Goal: Use online tool/utility: Utilize a website feature to perform a specific function

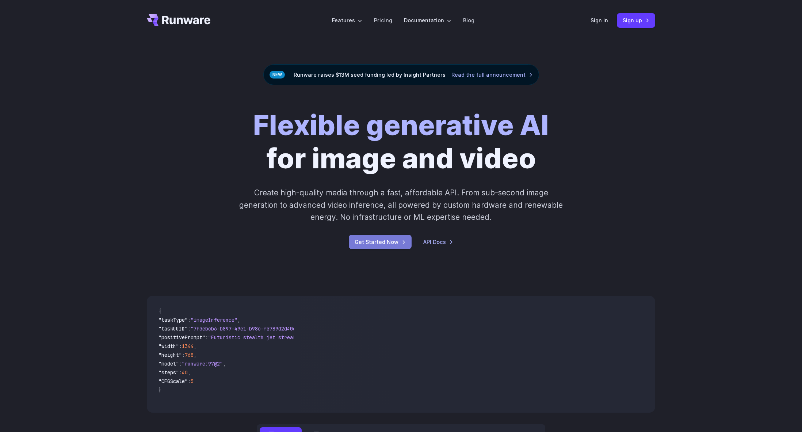
click at [367, 241] on link "Get Started Now" at bounding box center [380, 242] width 63 height 14
click at [385, 19] on link "Pricing" at bounding box center [383, 20] width 18 height 8
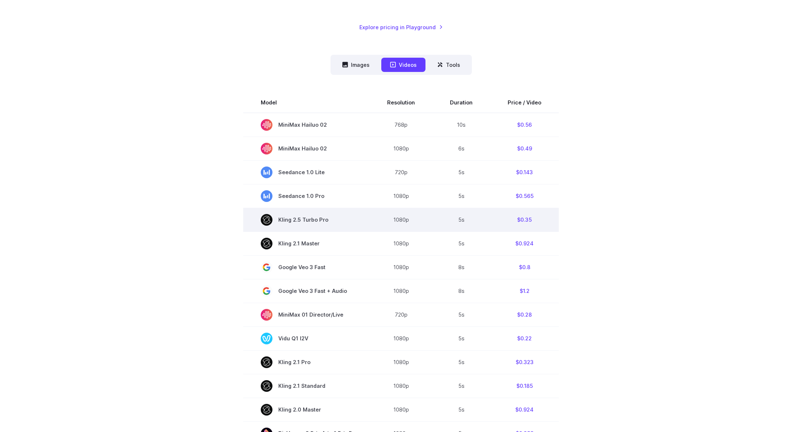
scroll to position [182, 0]
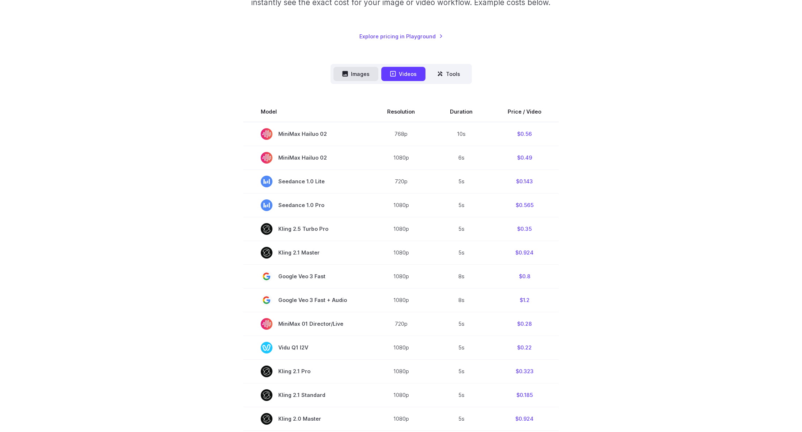
click at [367, 72] on button "Images" at bounding box center [356, 74] width 45 height 14
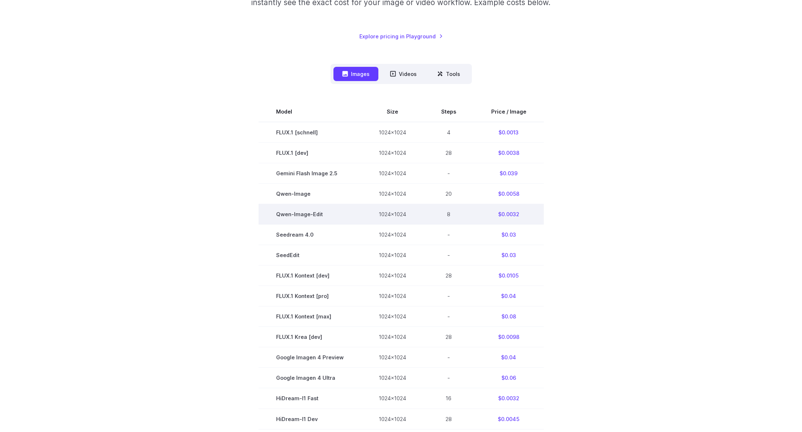
click at [513, 216] on td "$0.0032" at bounding box center [509, 214] width 70 height 20
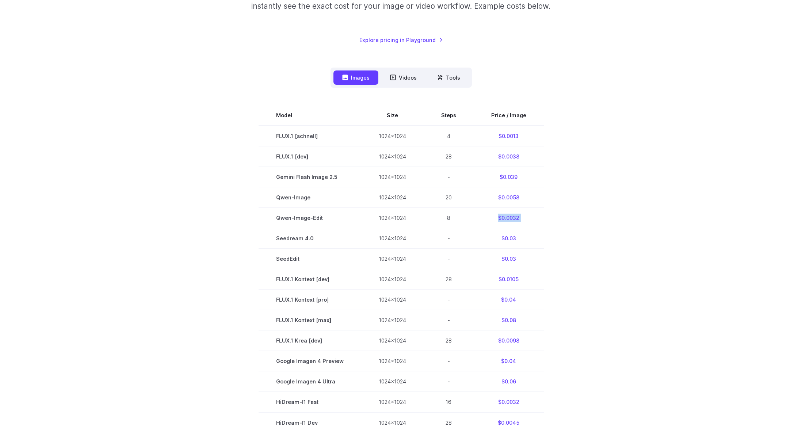
scroll to position [0, 0]
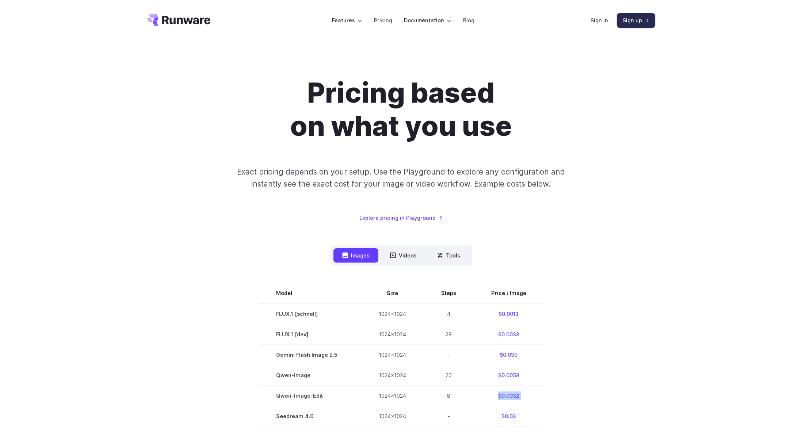
click at [639, 24] on link "Sign up" at bounding box center [636, 20] width 38 height 14
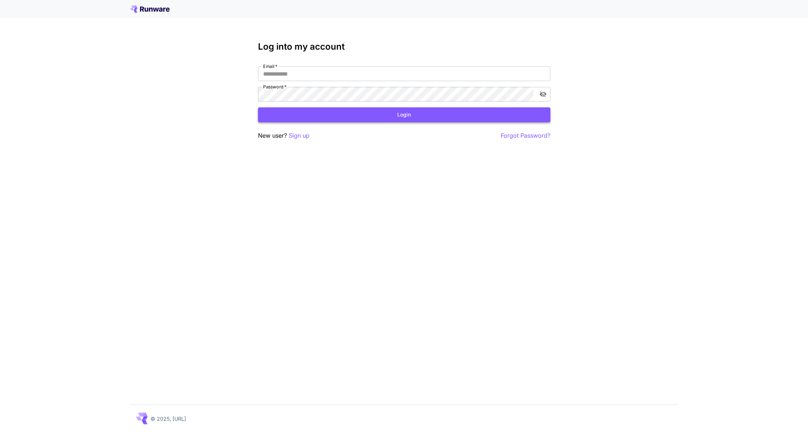
type input "**********"
click at [318, 111] on button "Login" at bounding box center [404, 114] width 292 height 15
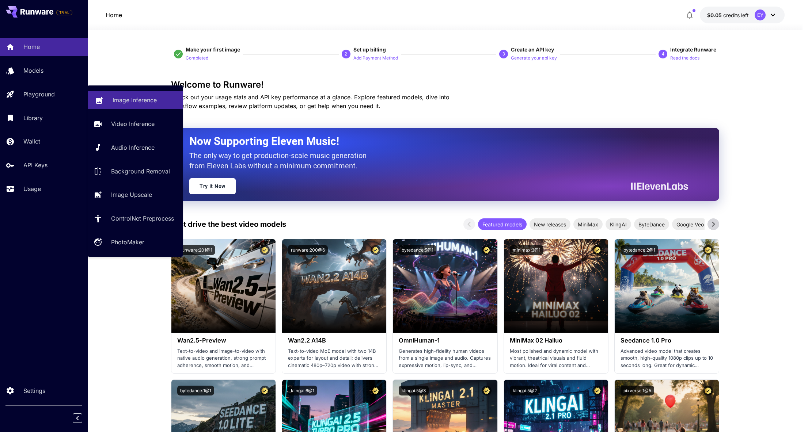
click at [133, 98] on p "Image Inference" at bounding box center [135, 100] width 44 height 9
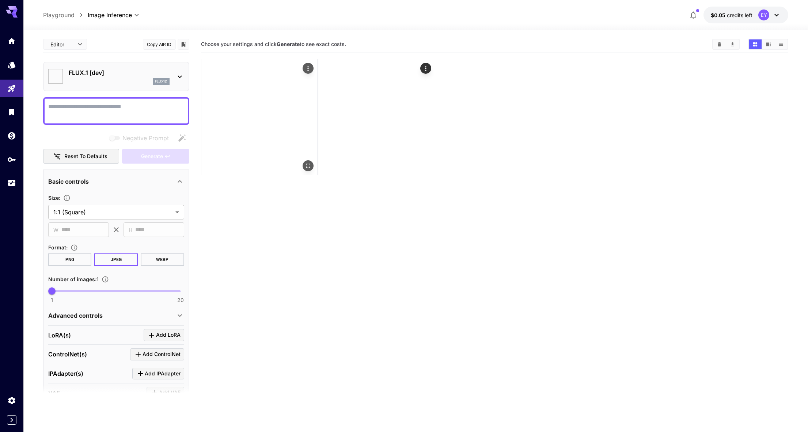
type input "**********"
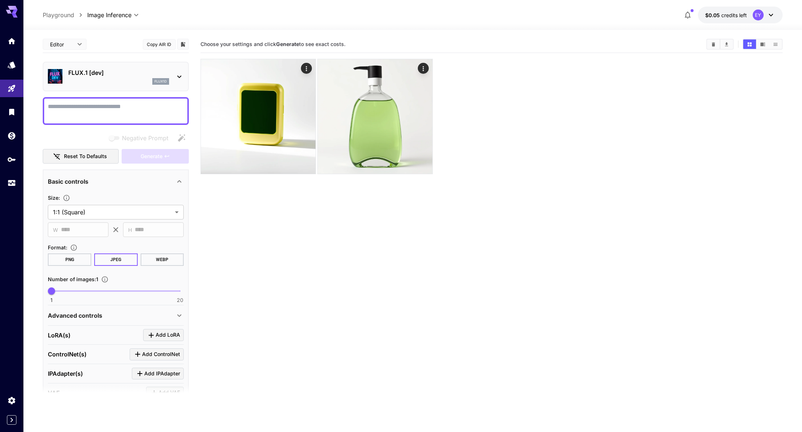
click at [107, 69] on p "FLUX.1 [dev]" at bounding box center [118, 72] width 101 height 9
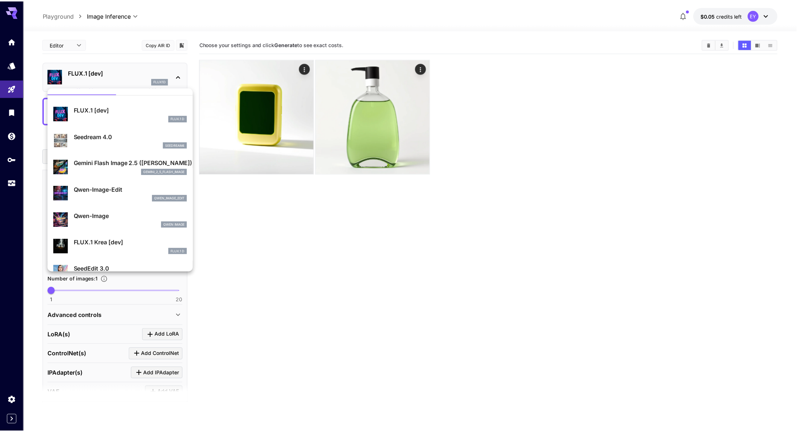
scroll to position [19, 0]
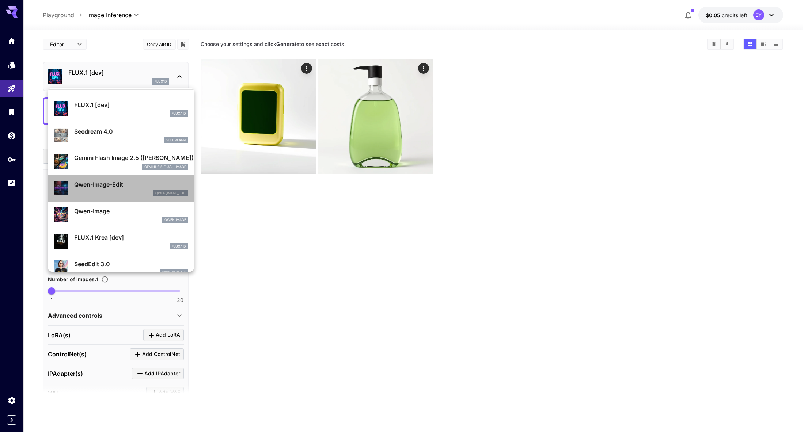
click at [126, 191] on div "qwen_image_edit" at bounding box center [131, 193] width 114 height 7
type input "*"
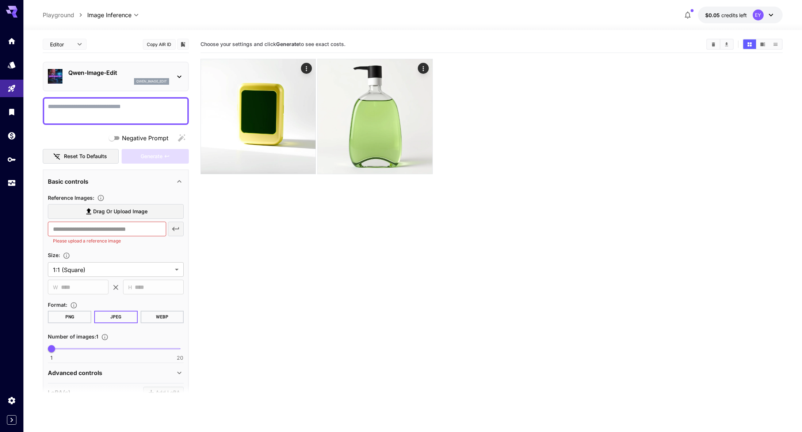
click at [98, 104] on textarea "Negative Prompt" at bounding box center [116, 111] width 136 height 18
click at [105, 105] on textarea "Negative Prompt" at bounding box center [116, 111] width 136 height 18
paste textarea "**********"
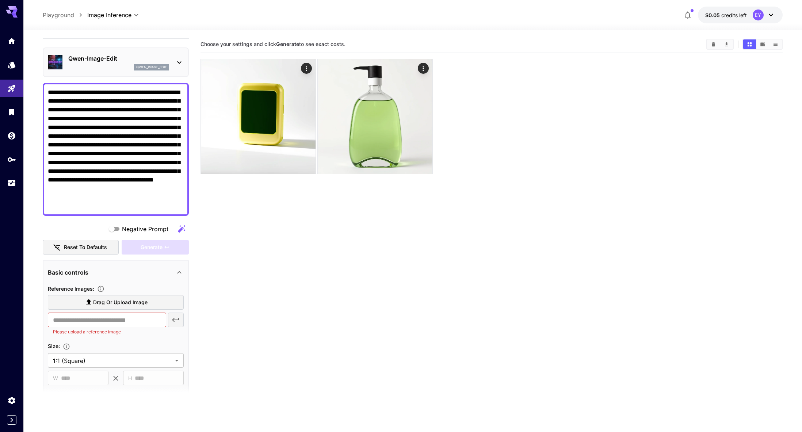
scroll to position [91, 0]
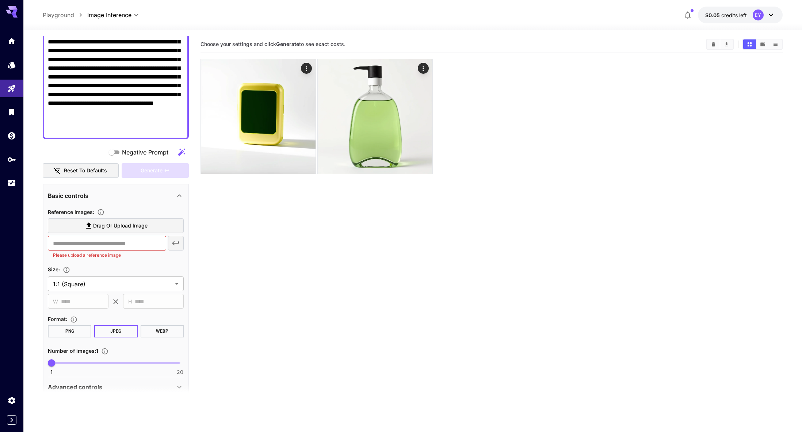
type textarea "**********"
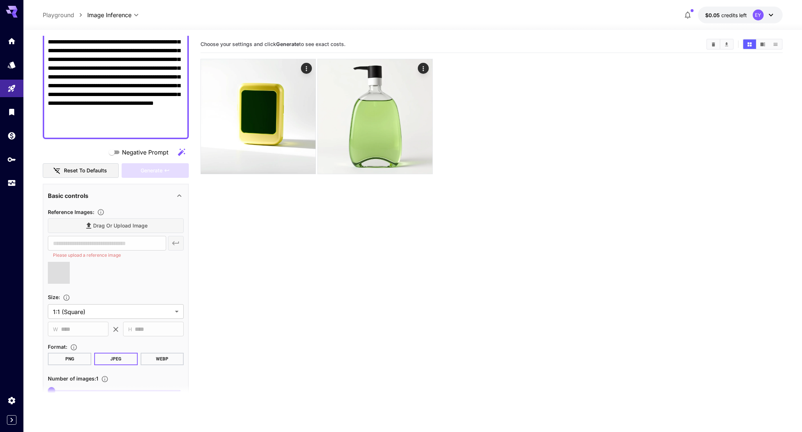
type input "**********"
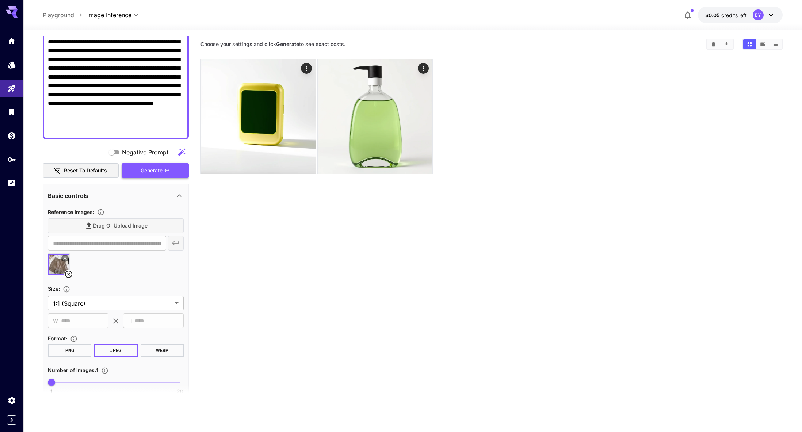
click at [167, 171] on icon "button" at bounding box center [167, 171] width 6 height 6
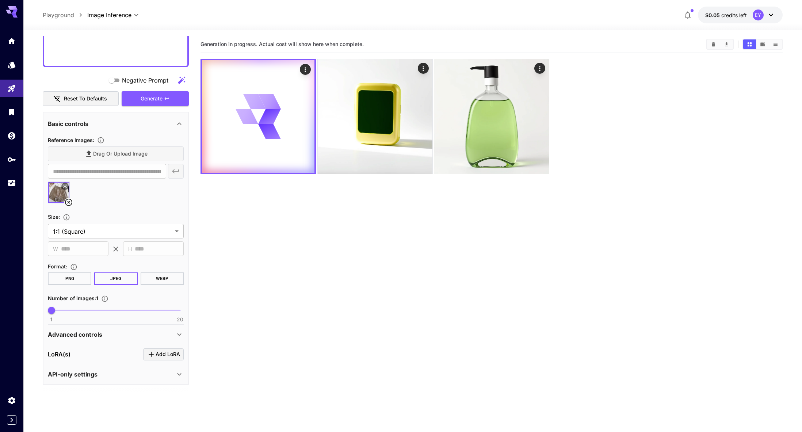
scroll to position [159, 0]
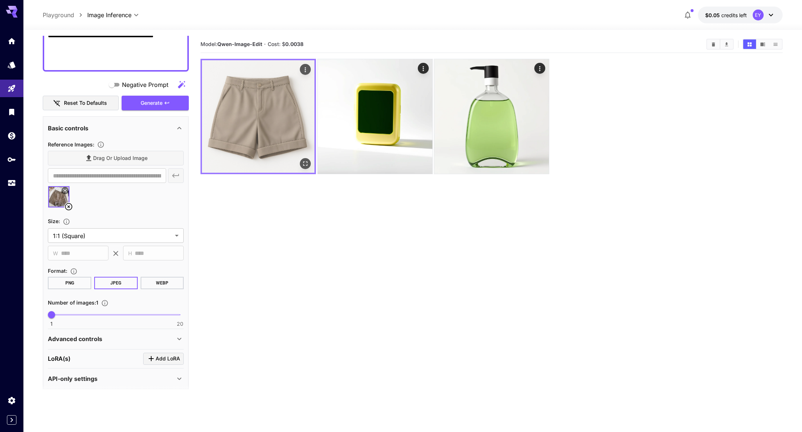
click at [277, 121] on img at bounding box center [258, 116] width 113 height 113
click at [305, 108] on img at bounding box center [258, 116] width 113 height 113
click at [303, 163] on icon "Open in fullscreen" at bounding box center [305, 163] width 7 height 7
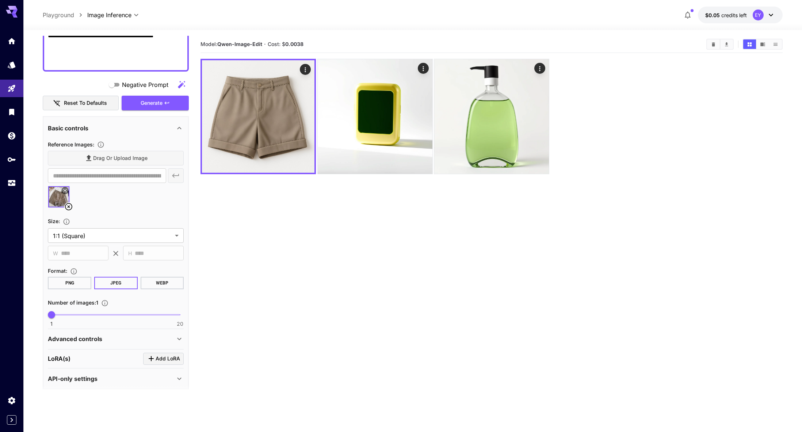
click at [686, 14] on icon "button" at bounding box center [688, 15] width 6 height 7
click div
click at [686, 14] on icon "button" at bounding box center [688, 15] width 6 height 7
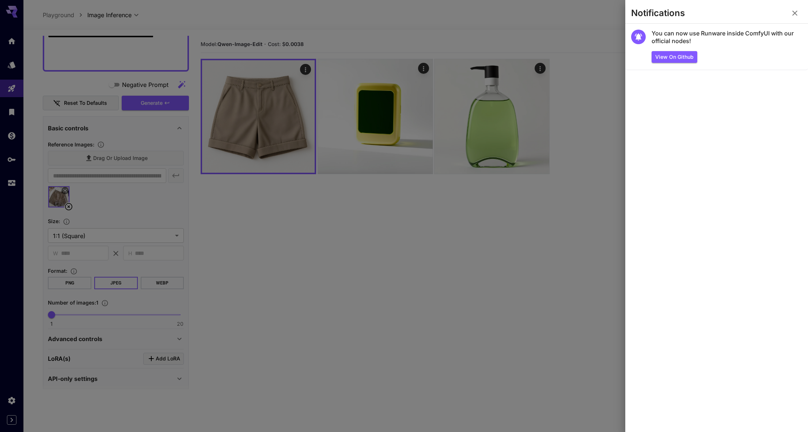
click at [539, 23] on div at bounding box center [404, 216] width 808 height 432
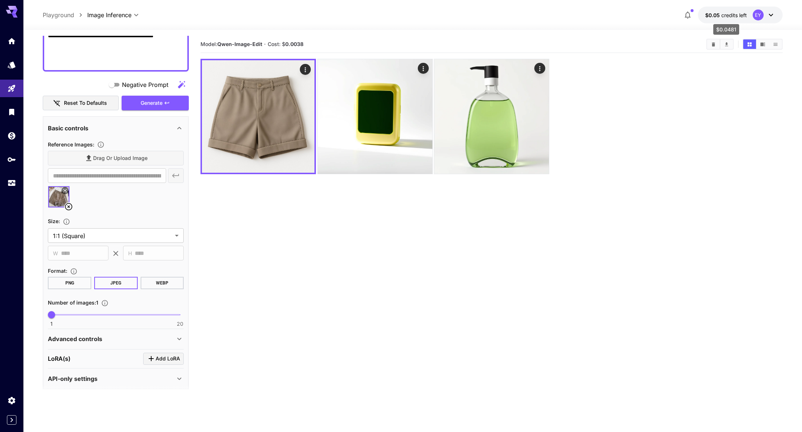
click at [729, 16] on span "credits left" at bounding box center [734, 15] width 26 height 6
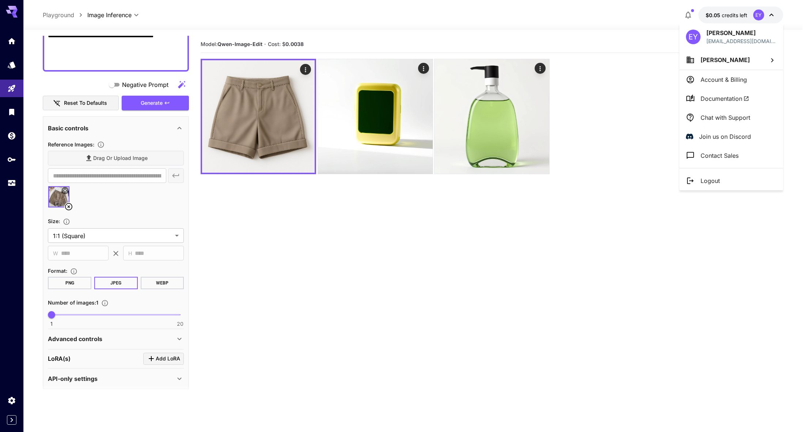
click at [508, 283] on div at bounding box center [404, 216] width 808 height 432
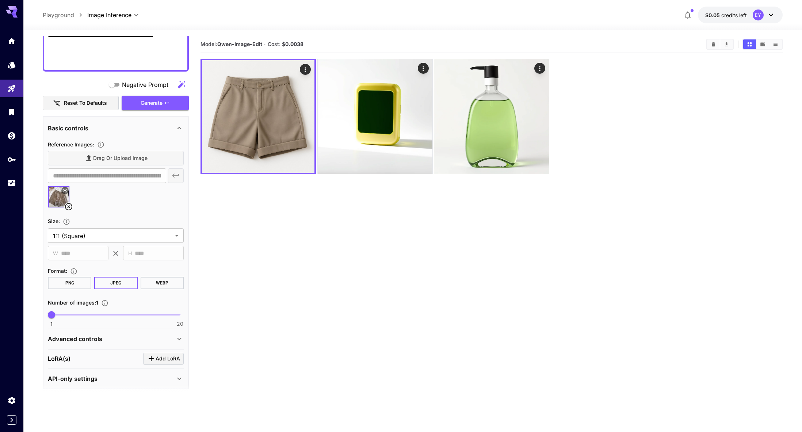
click at [64, 191] on icon at bounding box center [65, 190] width 4 height 4
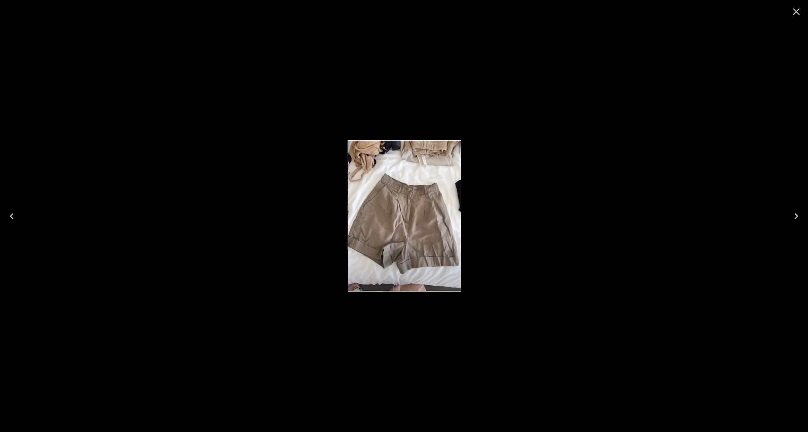
click at [178, 224] on div at bounding box center [404, 216] width 808 height 432
click at [319, 247] on div at bounding box center [404, 216] width 808 height 432
click at [795, 10] on icon "Close" at bounding box center [796, 12] width 12 height 12
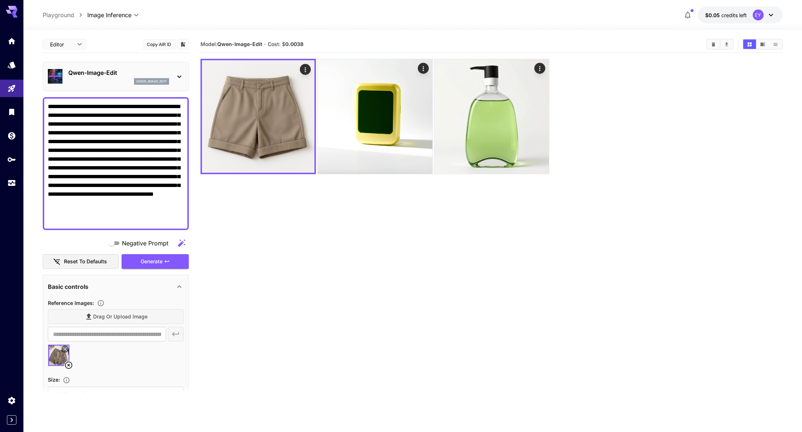
scroll to position [163, 0]
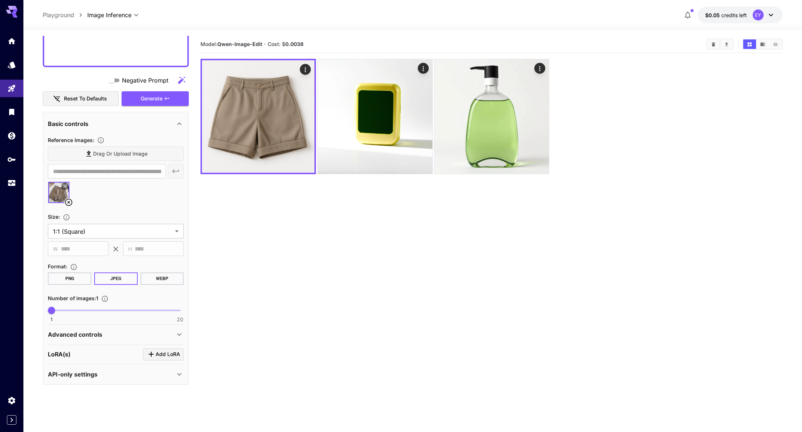
click at [162, 379] on div "API-only settings" at bounding box center [116, 375] width 136 height 18
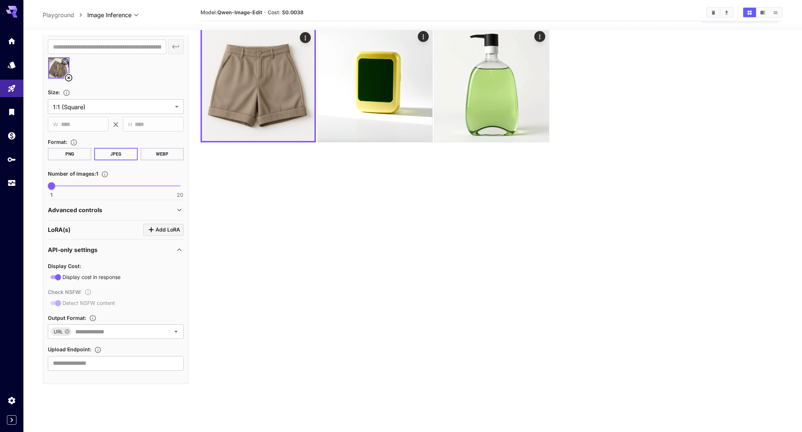
scroll to position [58, 0]
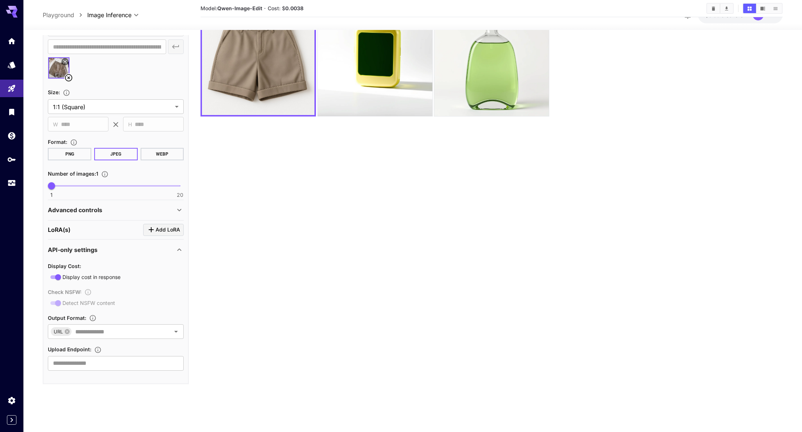
click at [146, 248] on div "API-only settings" at bounding box center [111, 249] width 127 height 9
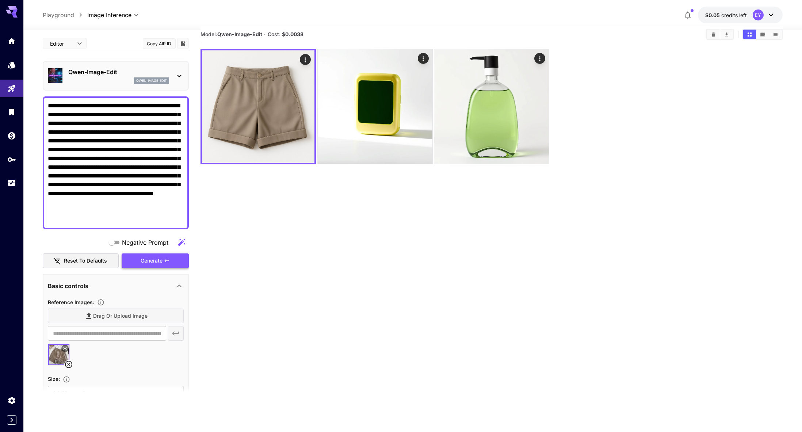
scroll to position [0, 0]
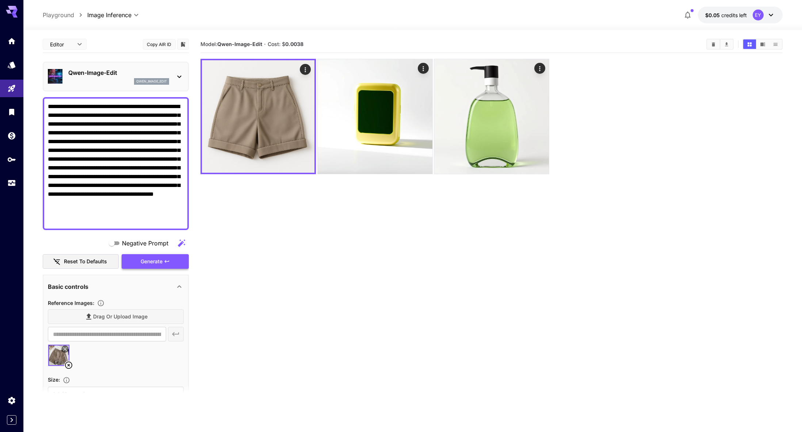
click at [157, 267] on button "Generate" at bounding box center [155, 261] width 67 height 15
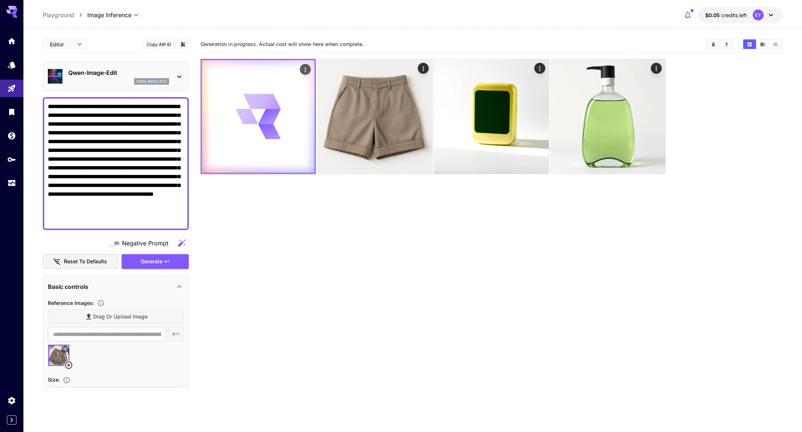
click at [280, 107] on icon at bounding box center [258, 116] width 45 height 45
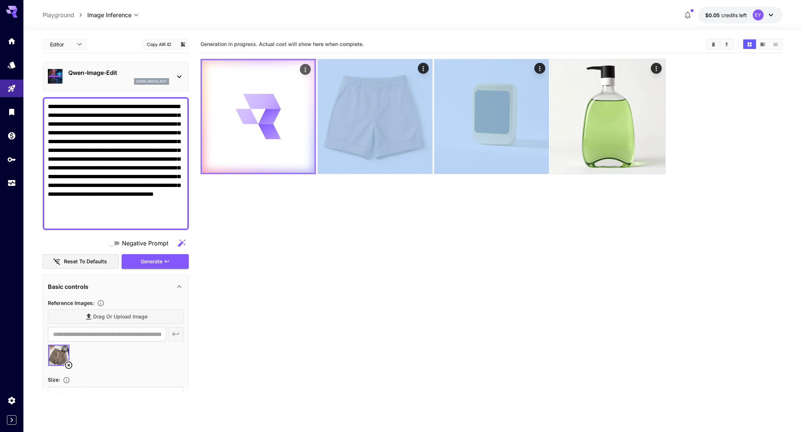
click at [280, 107] on icon at bounding box center [258, 116] width 45 height 45
click at [374, 223] on section "Generation in progress. Actual cost will show here when complete." at bounding box center [492, 252] width 582 height 432
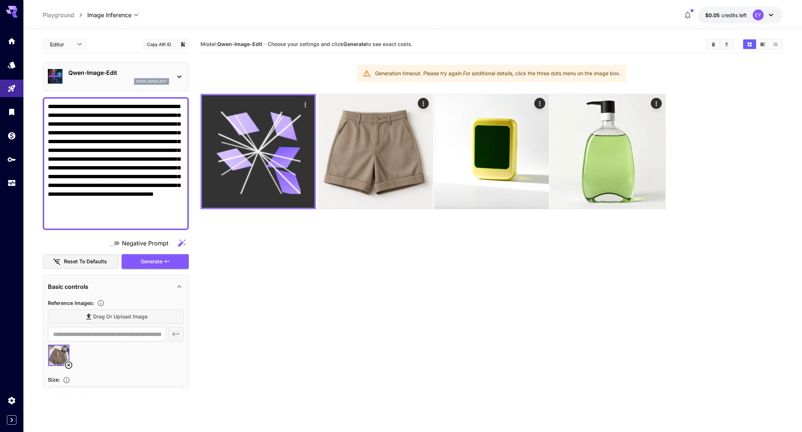
click at [248, 165] on icon at bounding box center [235, 159] width 37 height 27
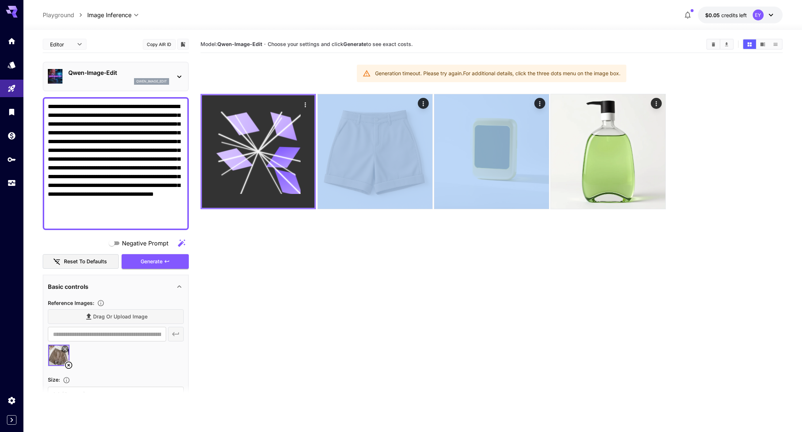
click at [248, 165] on icon at bounding box center [235, 159] width 37 height 27
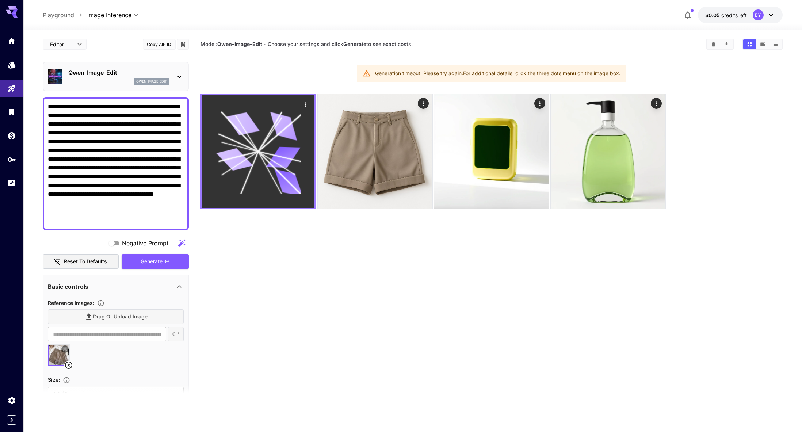
click at [279, 164] on icon at bounding box center [283, 157] width 34 height 22
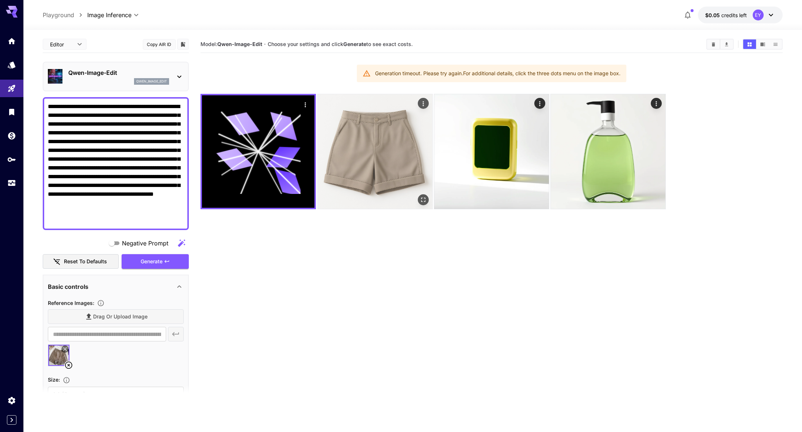
click at [410, 149] on img at bounding box center [375, 151] width 115 height 115
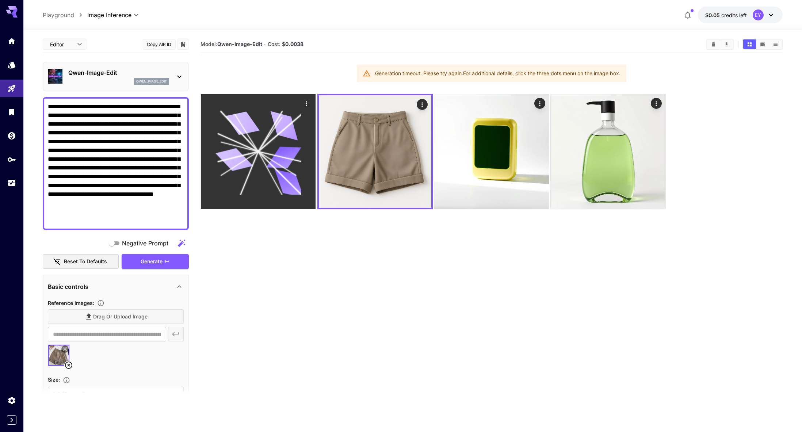
click at [266, 157] on icon at bounding box center [259, 151] width 86 height 86
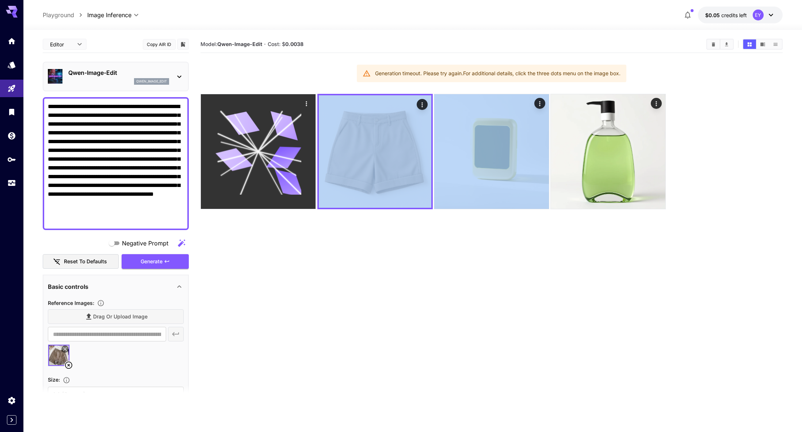
click at [266, 157] on icon at bounding box center [259, 151] width 86 height 86
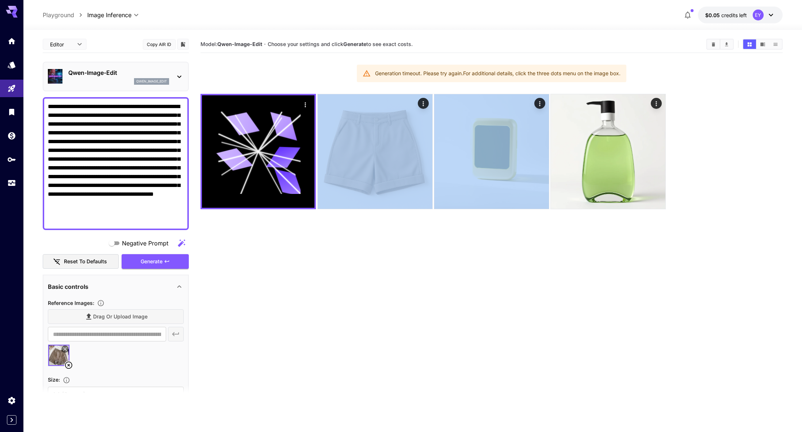
click at [462, 259] on section "Model: [PERSON_NAME]-Image-Edit · Choose your settings and click Generate to se…" at bounding box center [492, 252] width 582 height 432
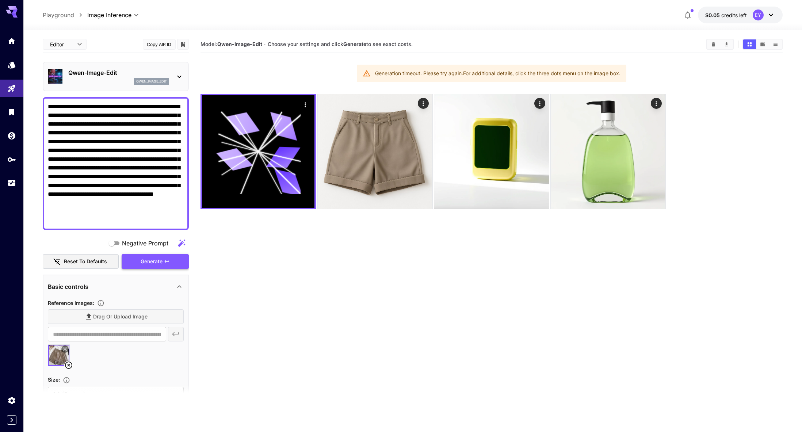
click at [142, 263] on span "Generate" at bounding box center [152, 261] width 22 height 9
